Goal: Find specific page/section: Find specific page/section

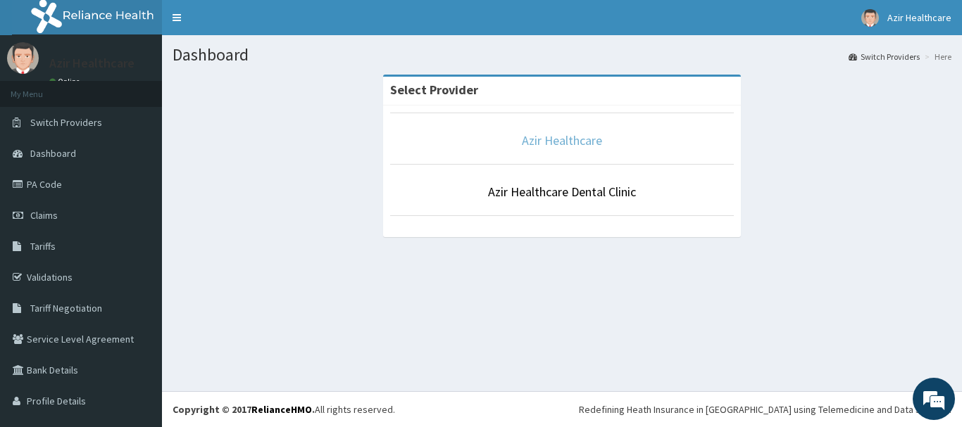
click at [524, 136] on link "Azir Healthcare" at bounding box center [562, 140] width 80 height 16
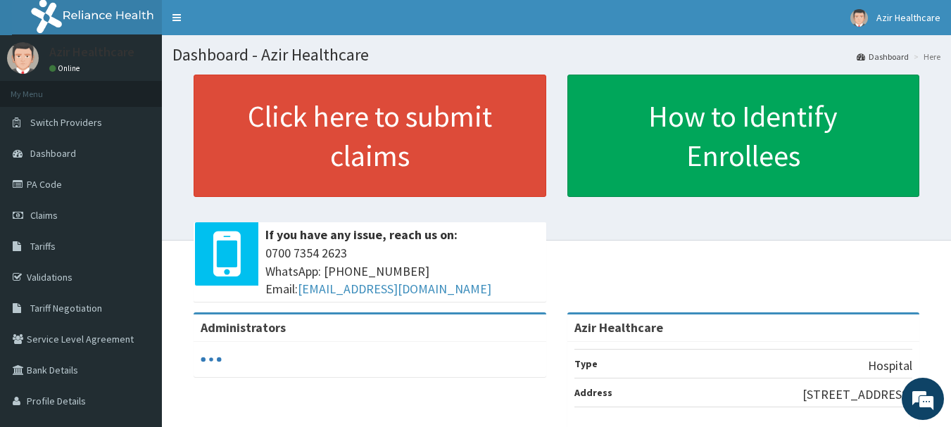
click at [51, 284] on link "Validations" at bounding box center [81, 277] width 162 height 31
click at [58, 194] on link "PA Code" at bounding box center [81, 184] width 162 height 31
